Goal: Navigation & Orientation: Find specific page/section

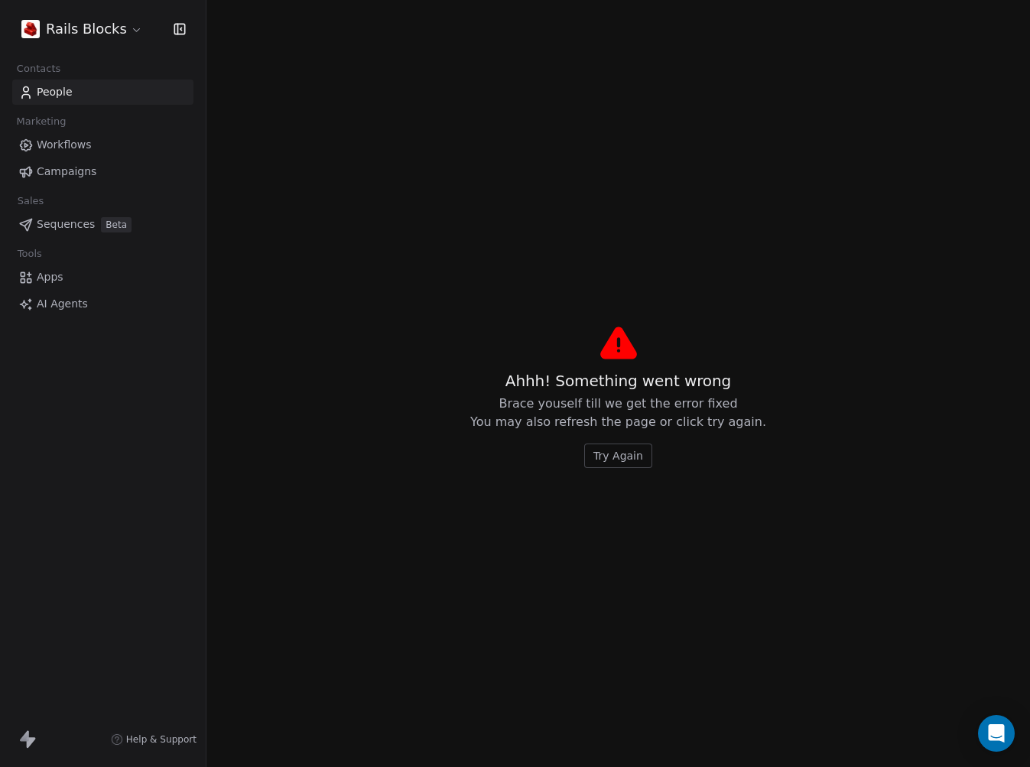
click at [617, 451] on span "Try Again" at bounding box center [618, 455] width 50 height 15
click at [619, 450] on span "Try Again" at bounding box center [618, 455] width 50 height 15
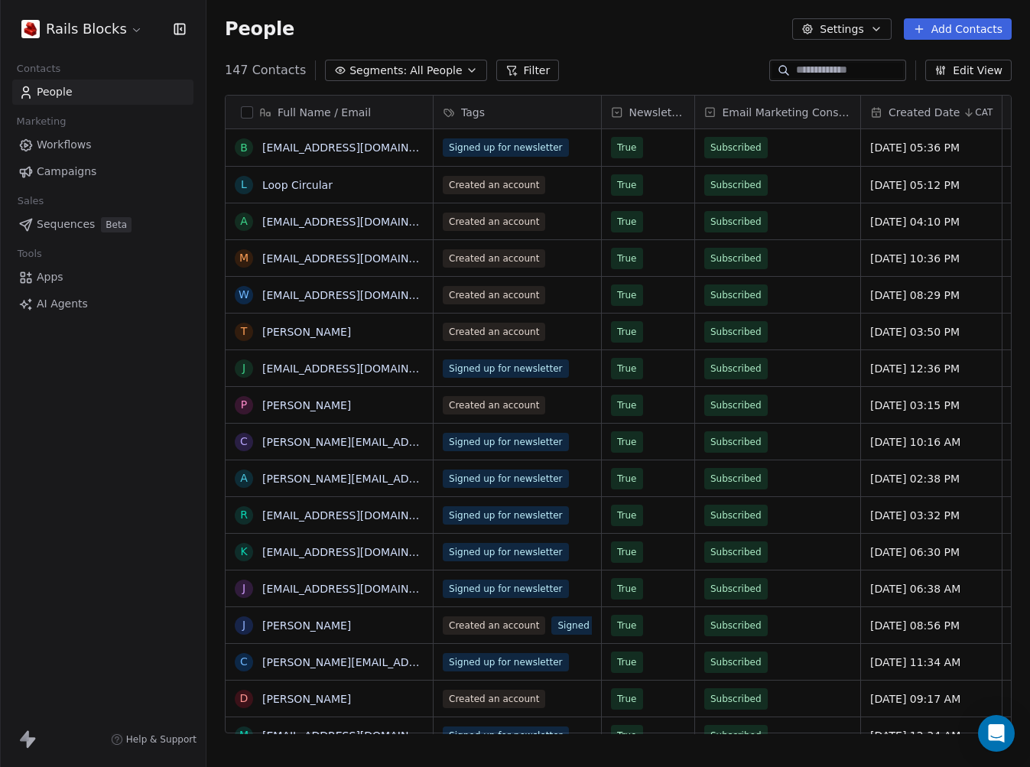
scroll to position [664, 812]
click at [75, 39] on html "Rails Blocks Contacts People Marketing Workflows Campaigns Sales Sequences Beta…" at bounding box center [515, 383] width 1030 height 767
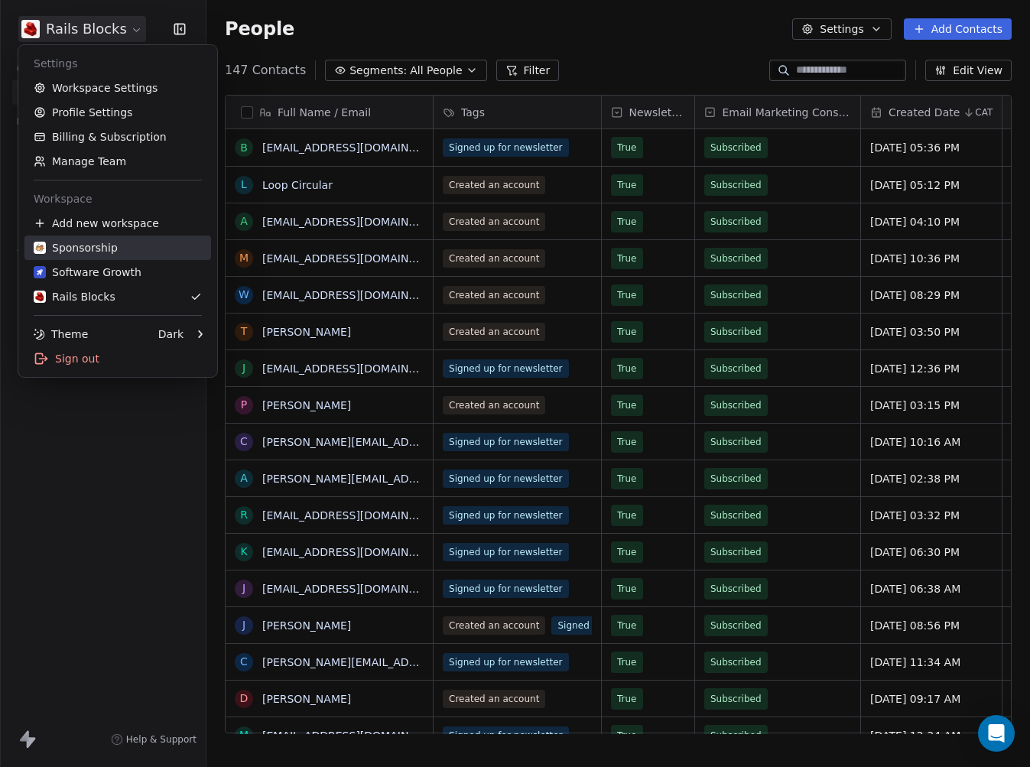
click at [113, 251] on div "Sponsorship" at bounding box center [118, 247] width 168 height 15
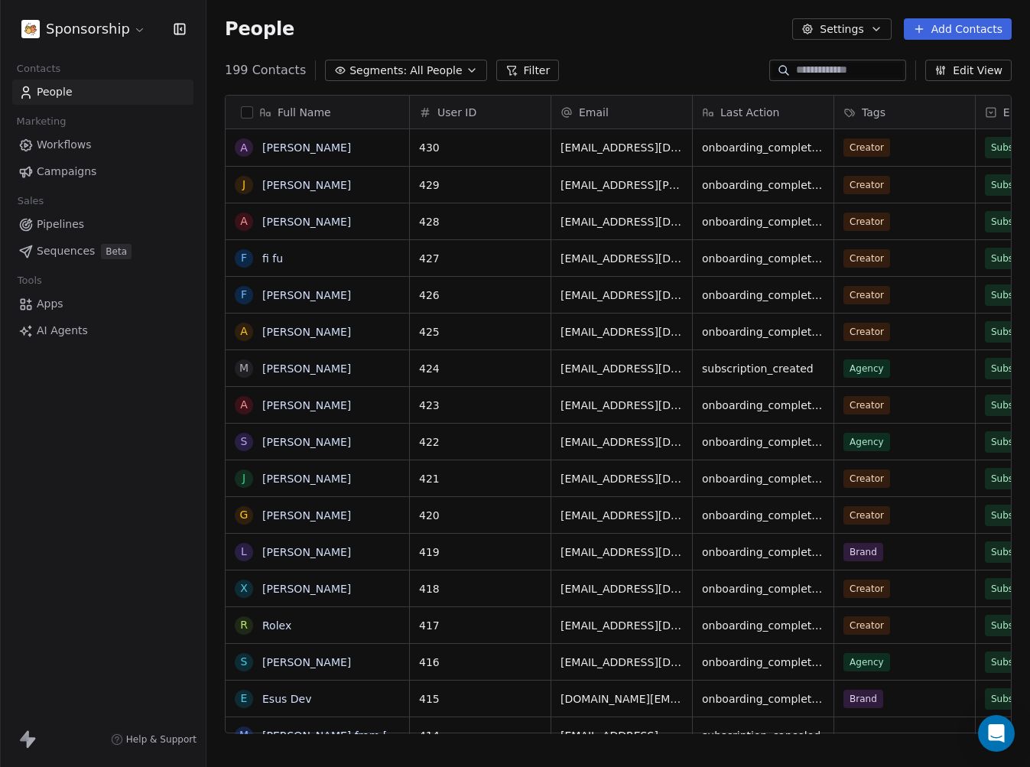
scroll to position [664, 812]
click at [111, 35] on html "Sponsorship Contacts People Marketing Workflows Campaigns Sales Pipelines Seque…" at bounding box center [515, 383] width 1030 height 767
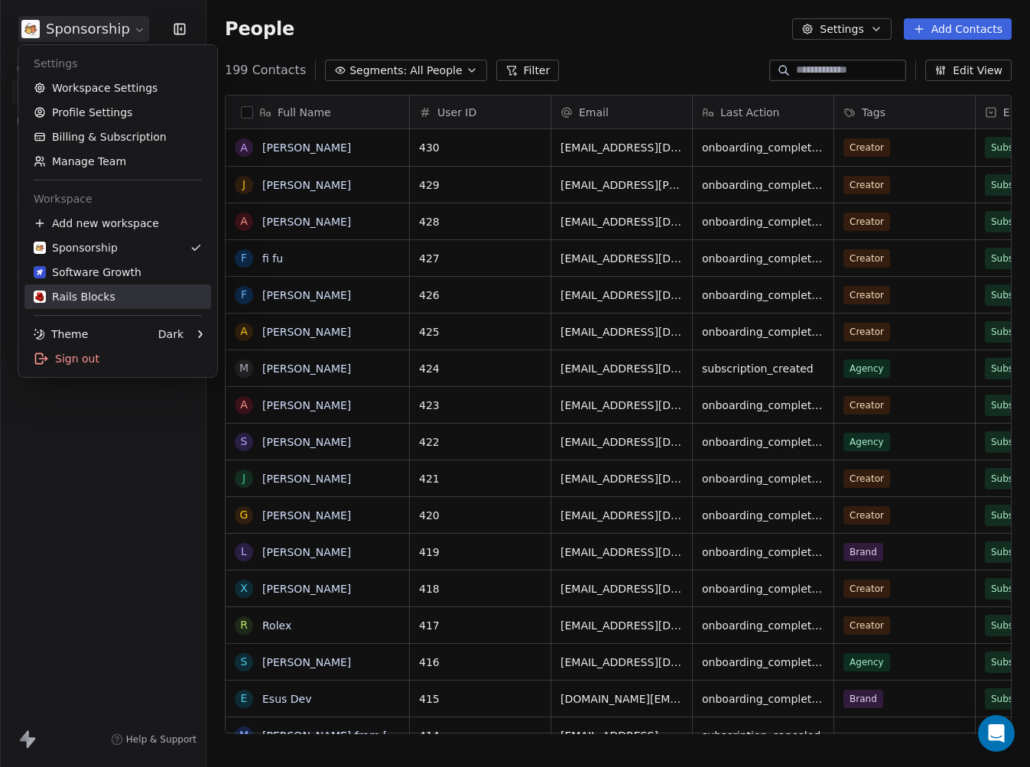
click at [95, 298] on div "Rails Blocks" at bounding box center [75, 296] width 82 height 15
